Goal: Find specific page/section: Find specific page/section

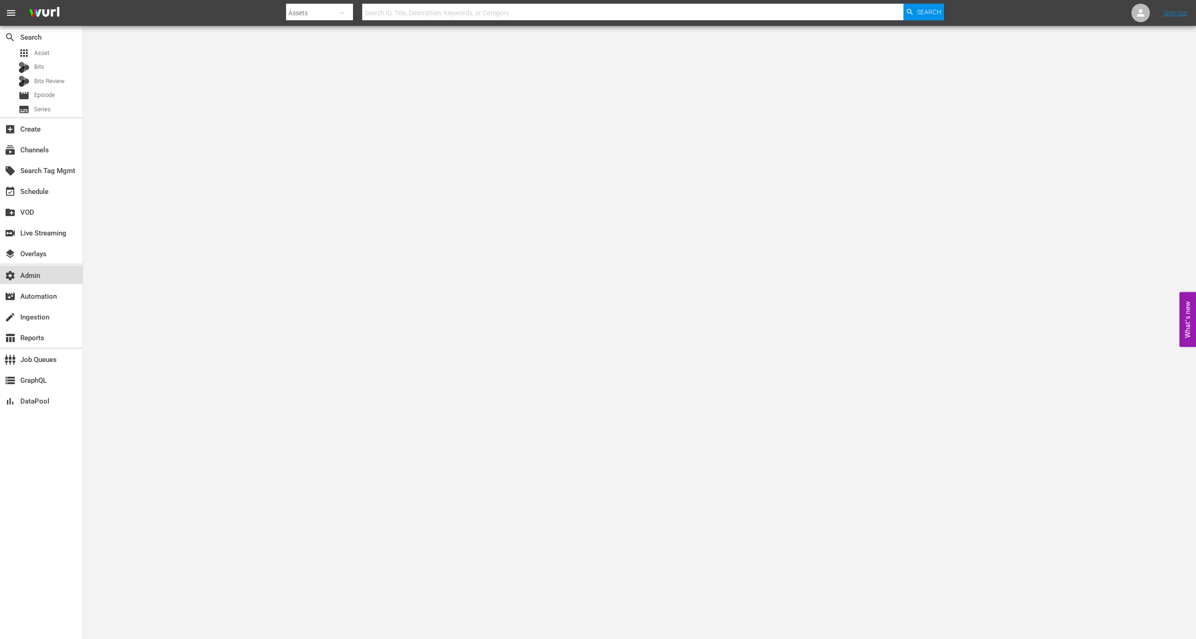
click at [49, 274] on div "settings Admin" at bounding box center [26, 274] width 52 height 8
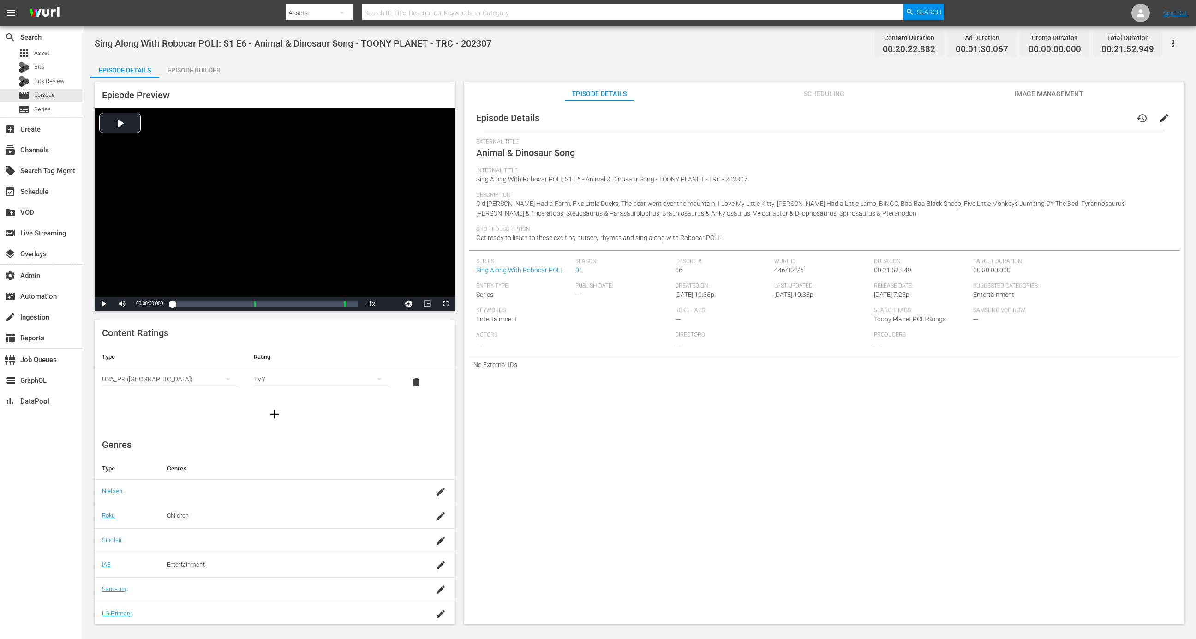
click at [810, 90] on span "Scheduling" at bounding box center [823, 94] width 69 height 12
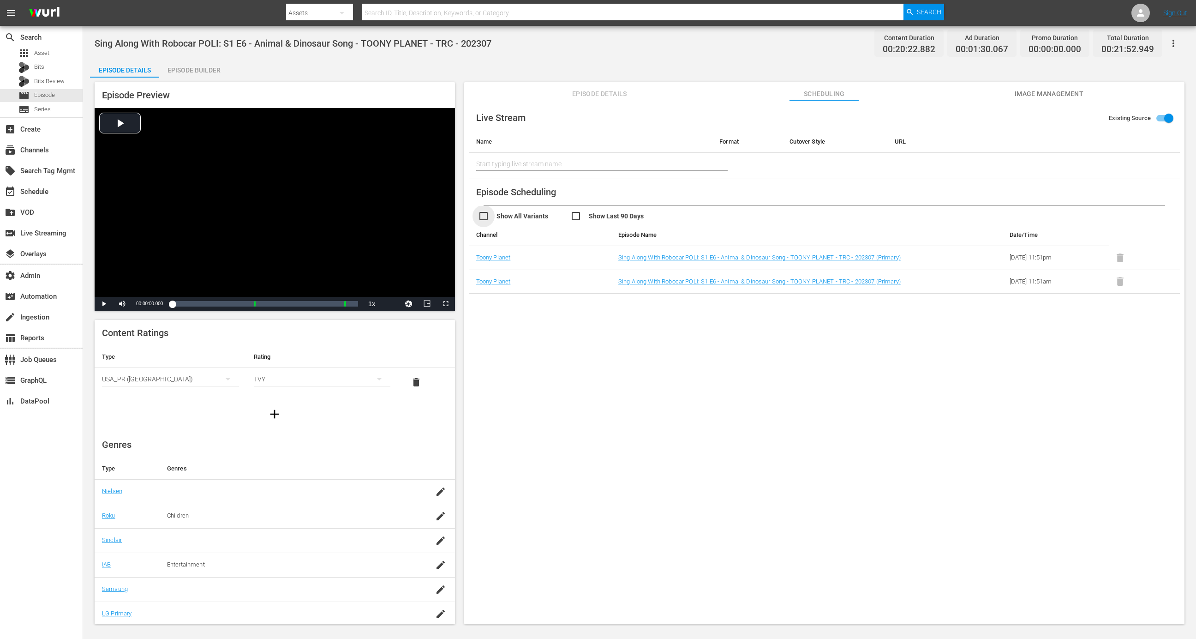
click at [525, 214] on input "checkbox" at bounding box center [524, 216] width 92 height 13
checkbox input "true"
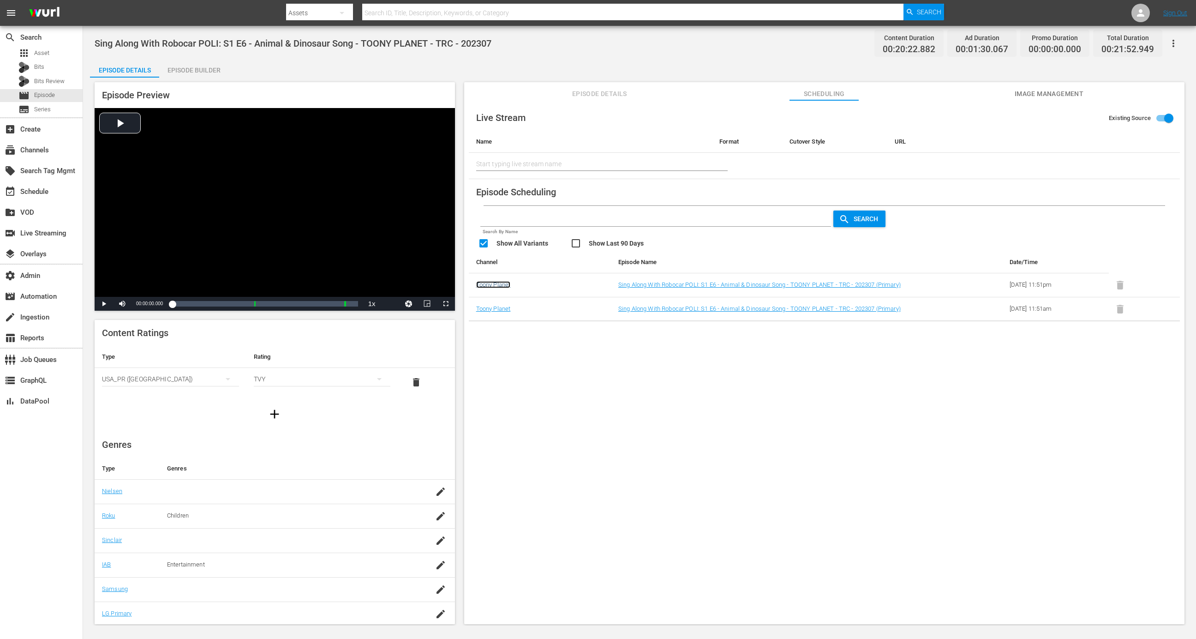
click at [503, 282] on link "Toony Planet" at bounding box center [493, 284] width 35 height 7
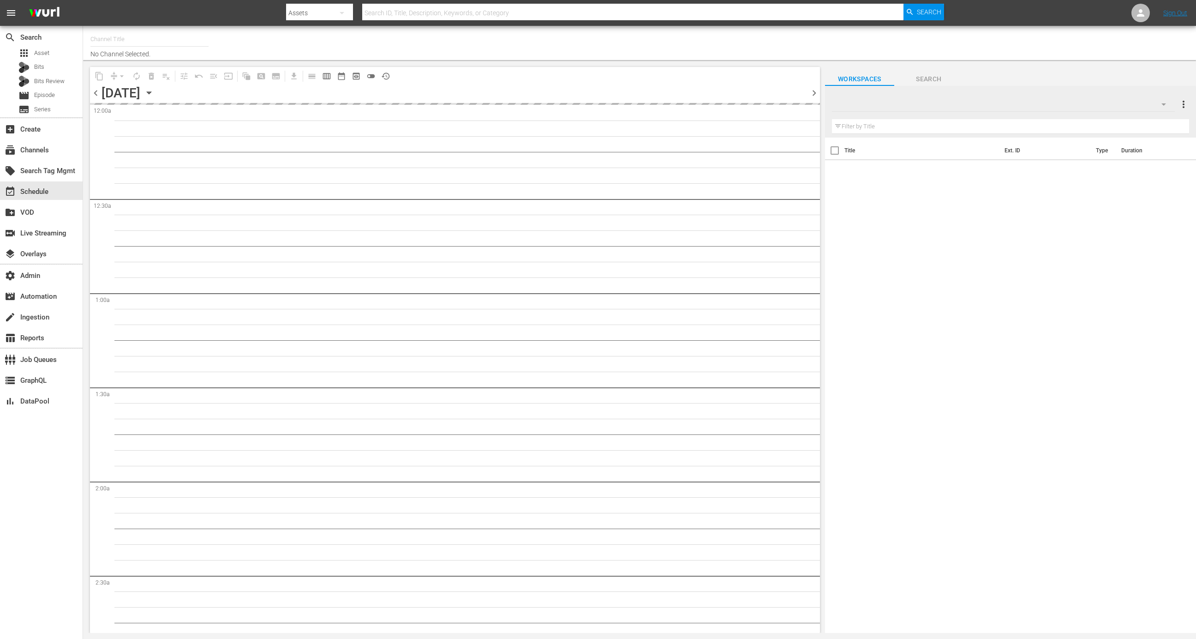
type input "Toony Planet (841)"
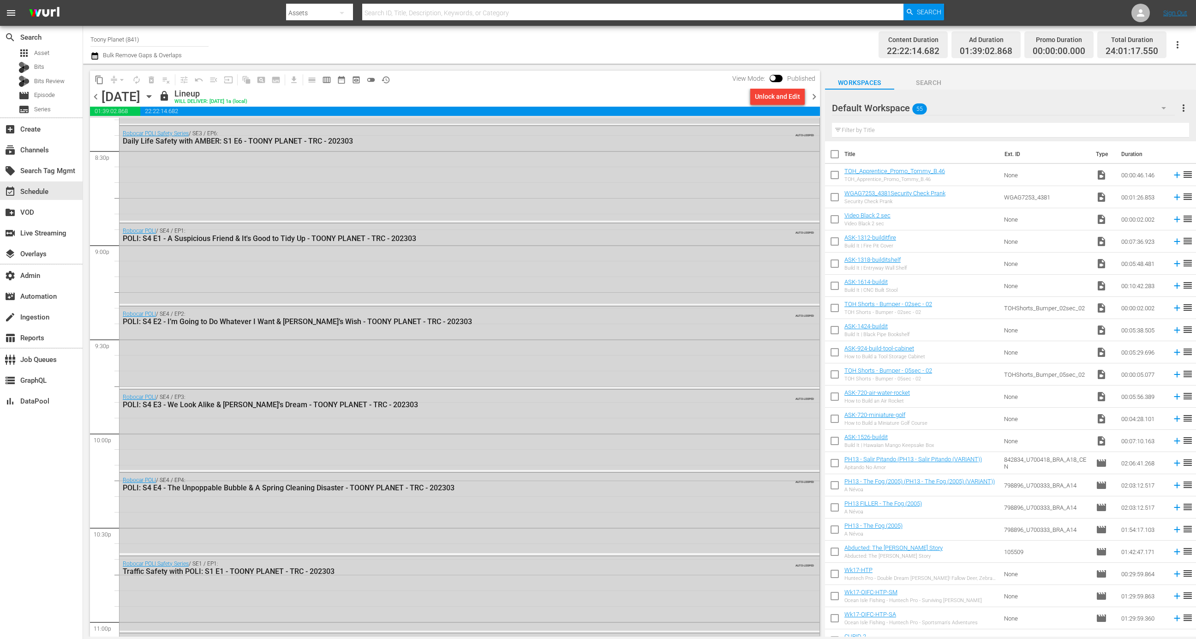
scroll to position [4042, 0]
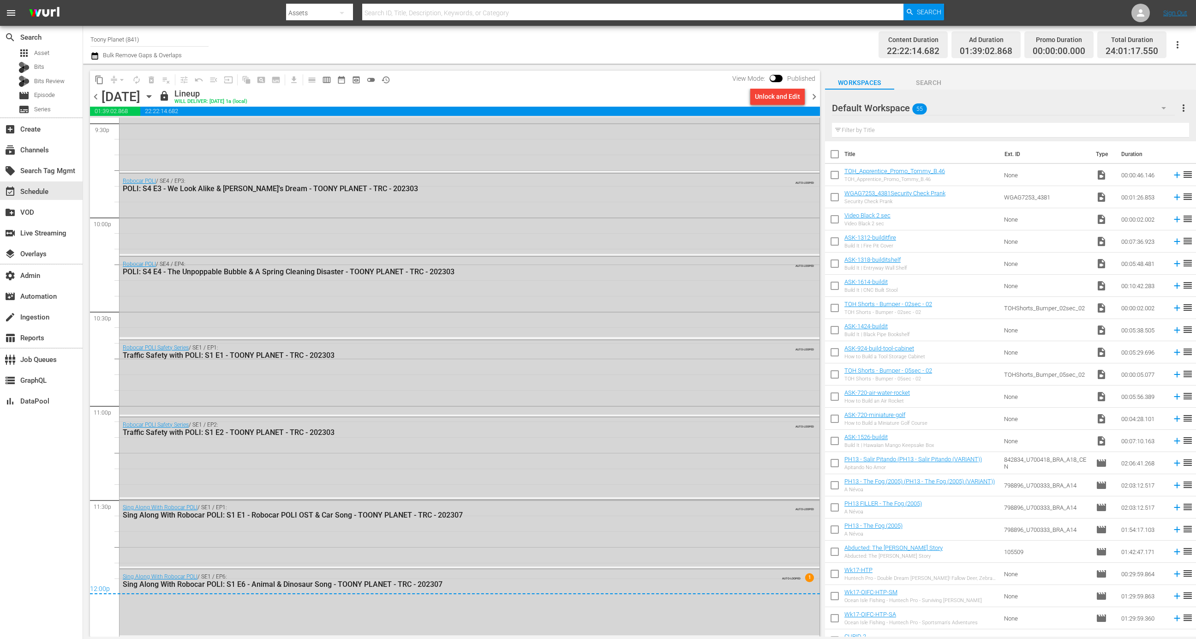
click at [816, 97] on span "chevron_right" at bounding box center [814, 97] width 12 height 12
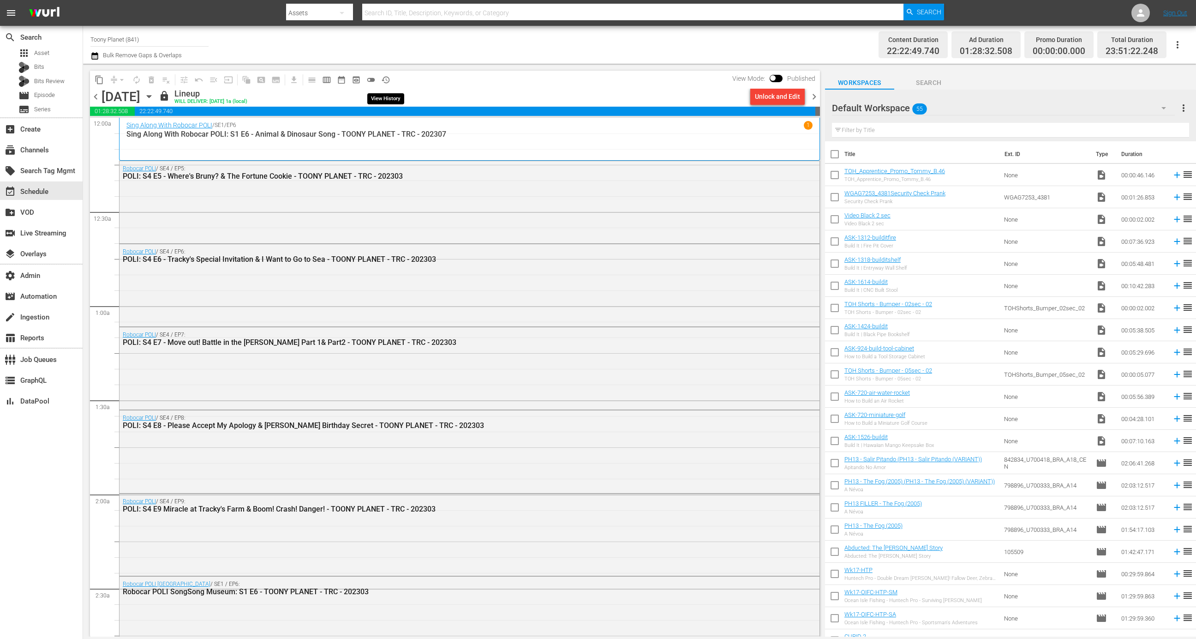
click at [384, 80] on span "history_outlined" at bounding box center [385, 79] width 9 height 9
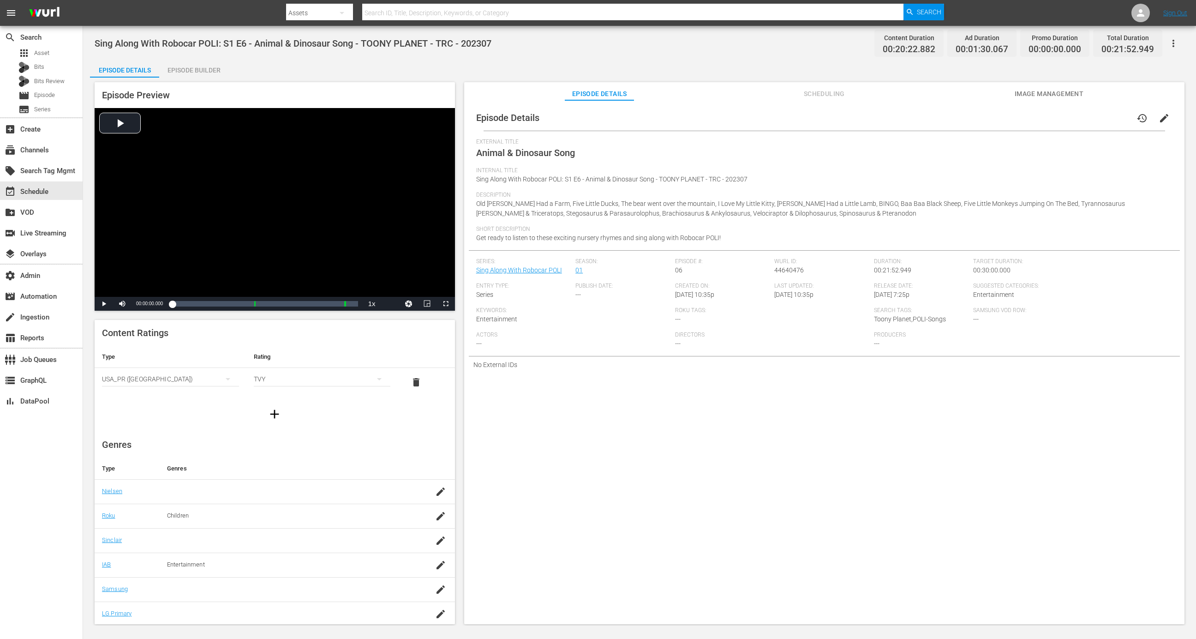
click at [819, 78] on div "Episode Preview Video Player is loading. Play Video Play Mute Current Time 00:0…" at bounding box center [639, 355] width 1099 height 554
click at [819, 93] on span "Scheduling" at bounding box center [823, 94] width 69 height 12
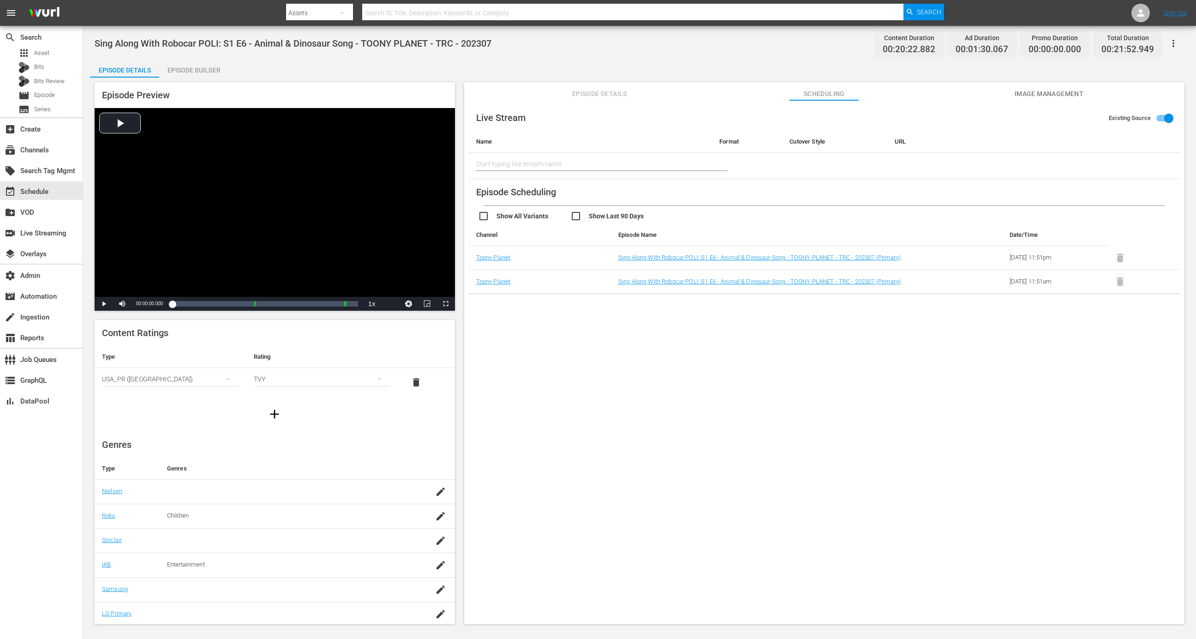
click at [573, 219] on input "checkbox" at bounding box center [616, 216] width 92 height 13
checkbox input "true"
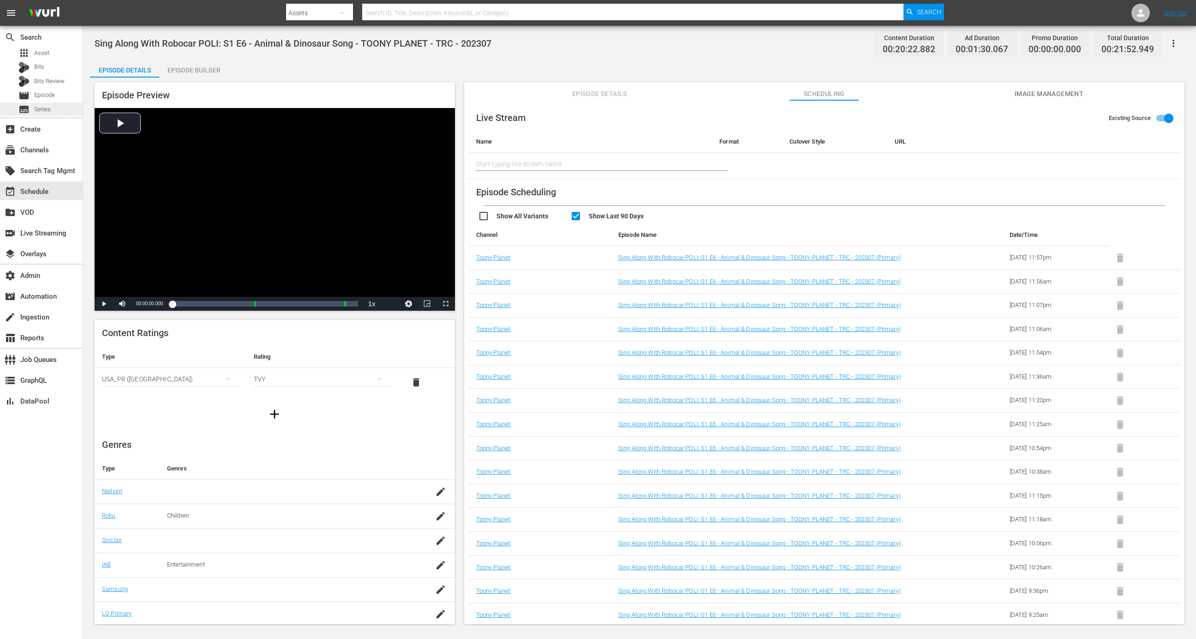
click at [52, 108] on div "subtitles Series" at bounding box center [41, 109] width 83 height 13
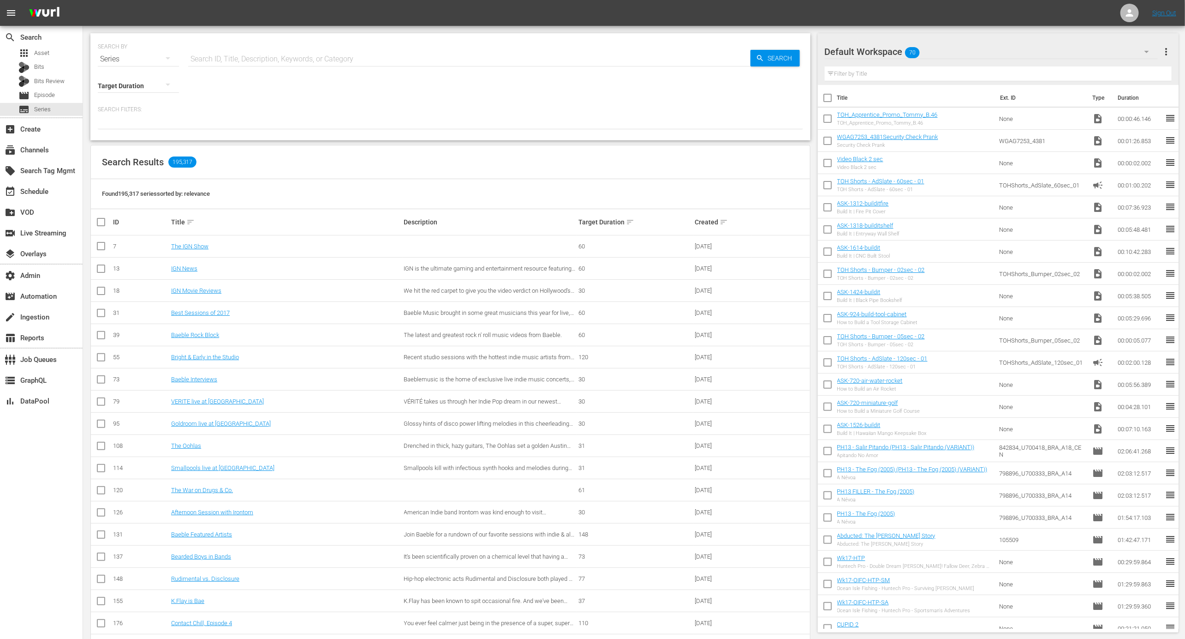
click at [202, 286] on td "IGN Movie Reviews" at bounding box center [286, 291] width 233 height 22
click at [202, 289] on link "IGN Movie Reviews" at bounding box center [196, 290] width 50 height 7
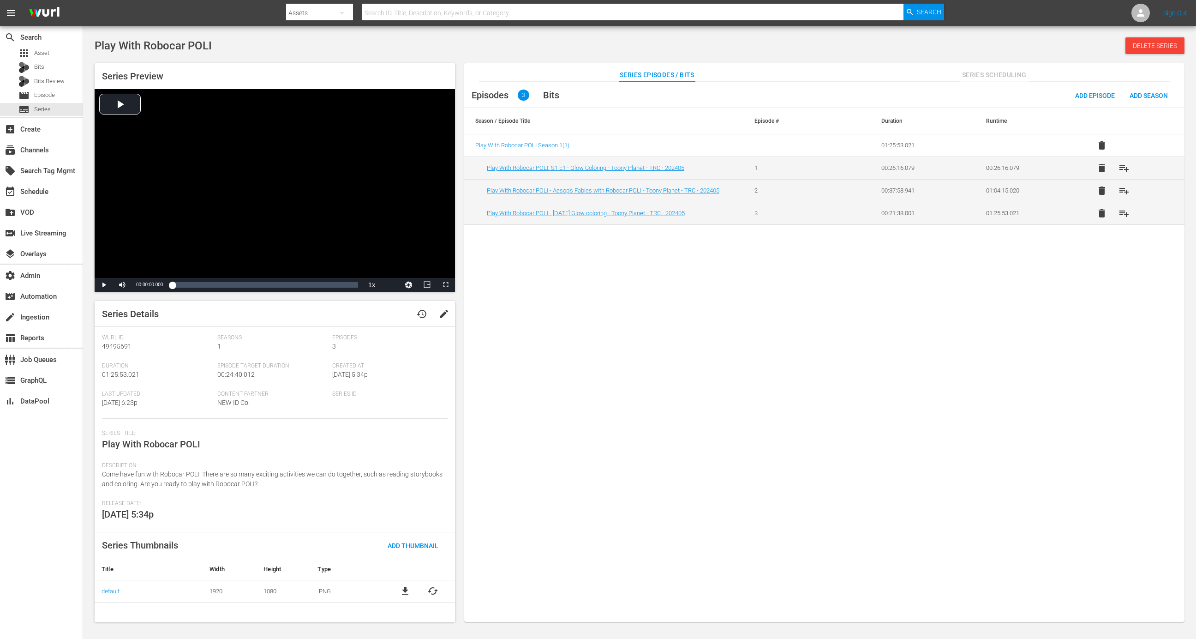
click at [442, 314] on span "edit" at bounding box center [443, 313] width 11 height 11
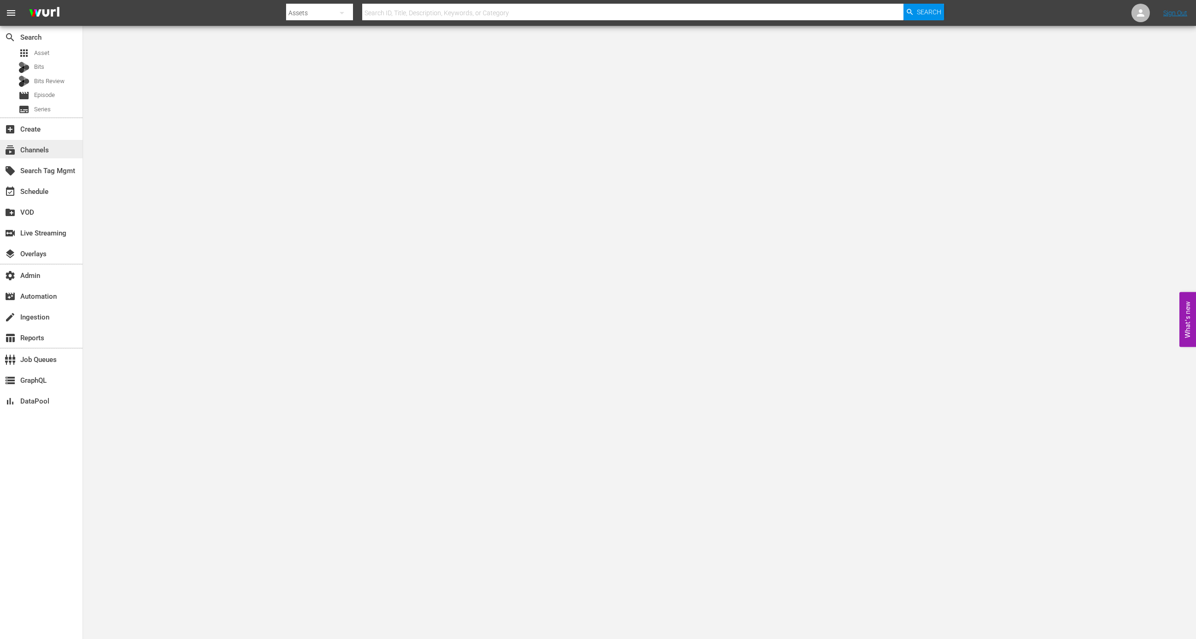
click at [66, 146] on div "subscriptions Channels" at bounding box center [41, 149] width 83 height 18
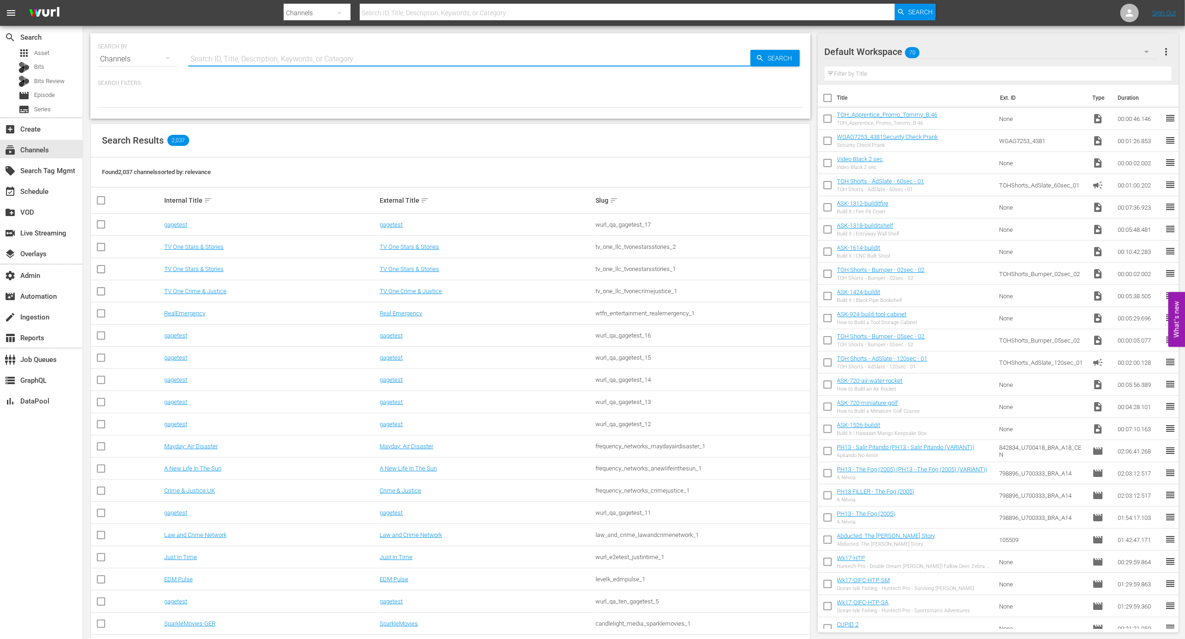
click at [275, 54] on input "text" at bounding box center [469, 59] width 562 height 22
type input "thisoldhouse_samsung"
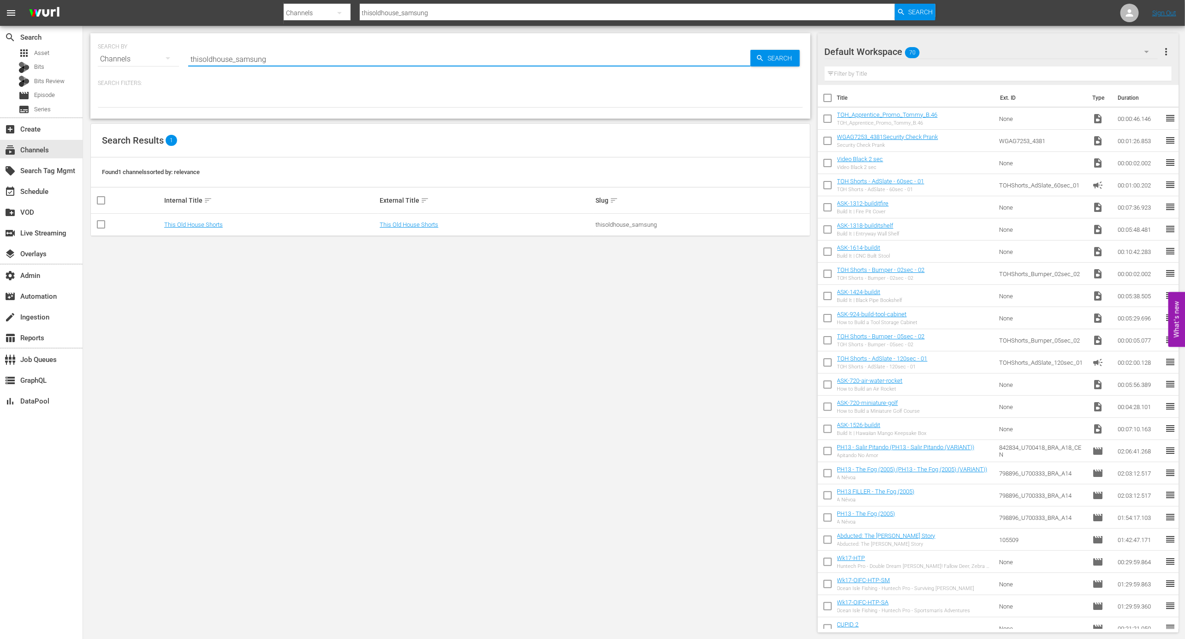
type input "thisoldhouse_samsung"
click at [611, 227] on div "thisoldhouse_samsung" at bounding box center [702, 224] width 213 height 7
copy div "thisoldhouse_samsung"
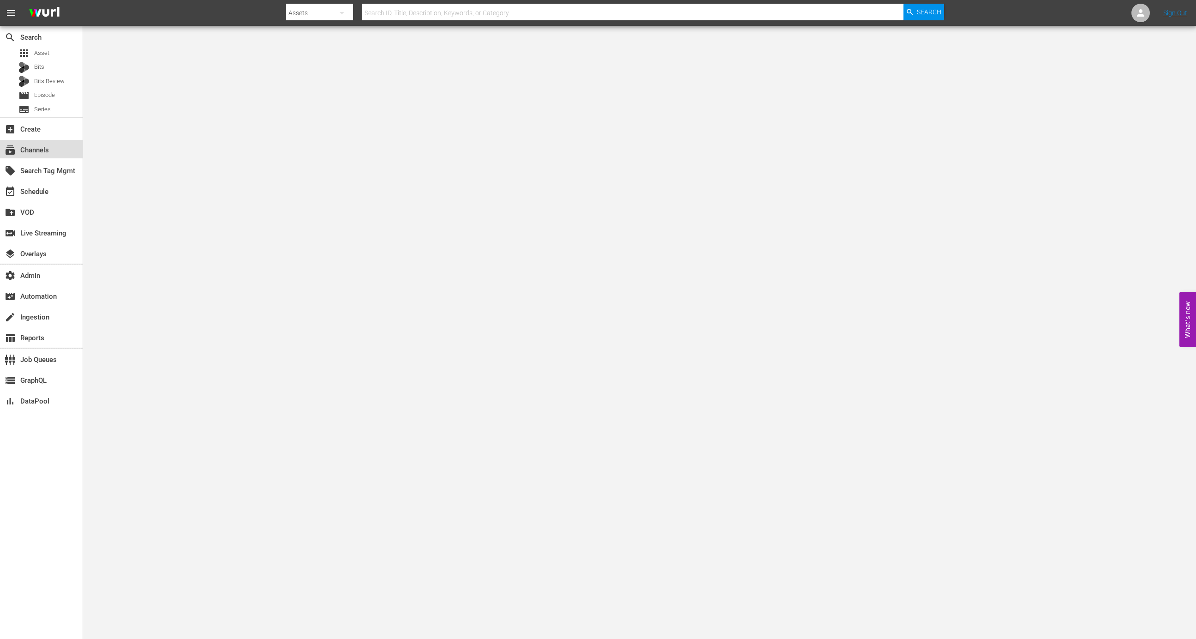
click at [46, 153] on div "subscriptions Channels" at bounding box center [26, 148] width 52 height 8
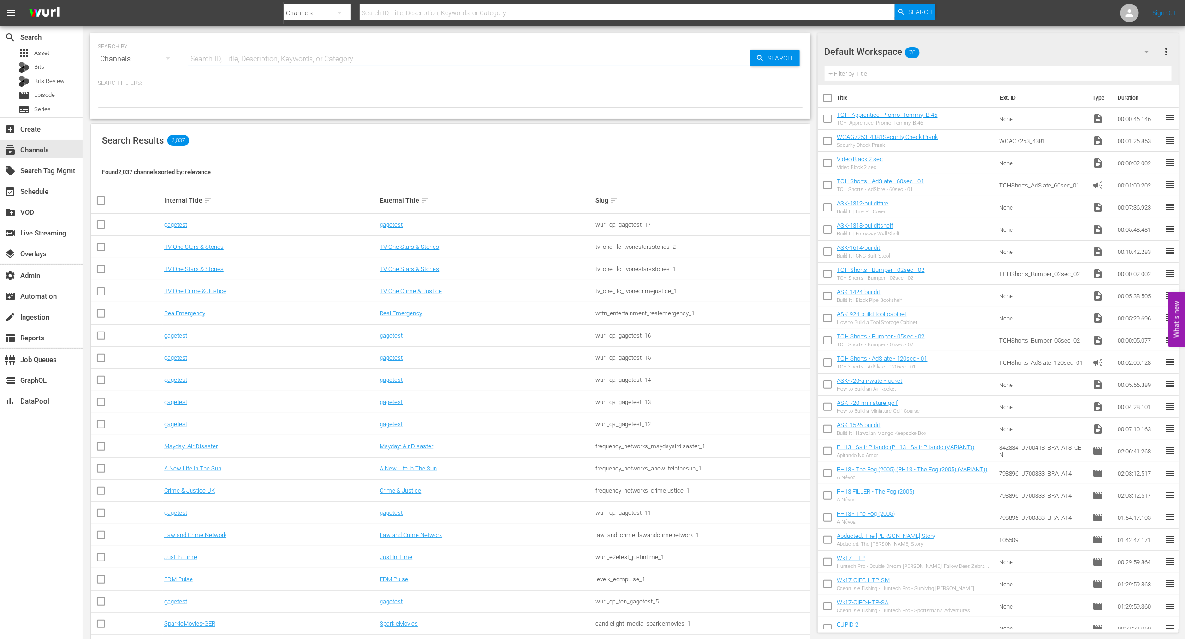
click at [258, 51] on input "text" at bounding box center [469, 59] width 562 height 22
type input "travel es"
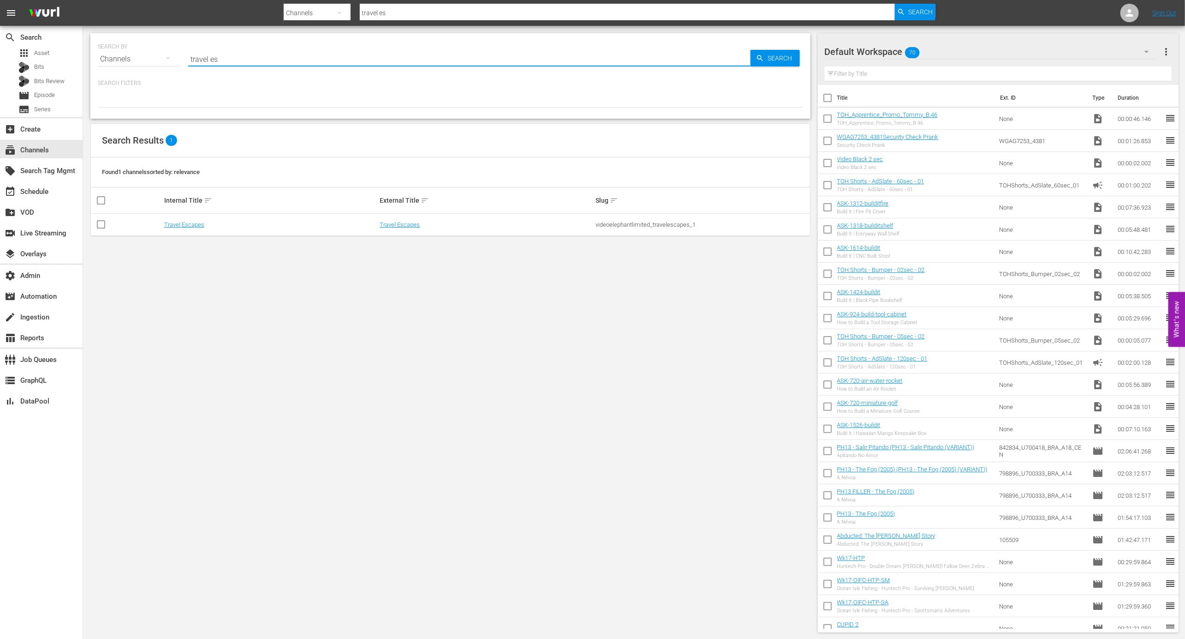
type input "travel es"
